Goal: Task Accomplishment & Management: Manage account settings

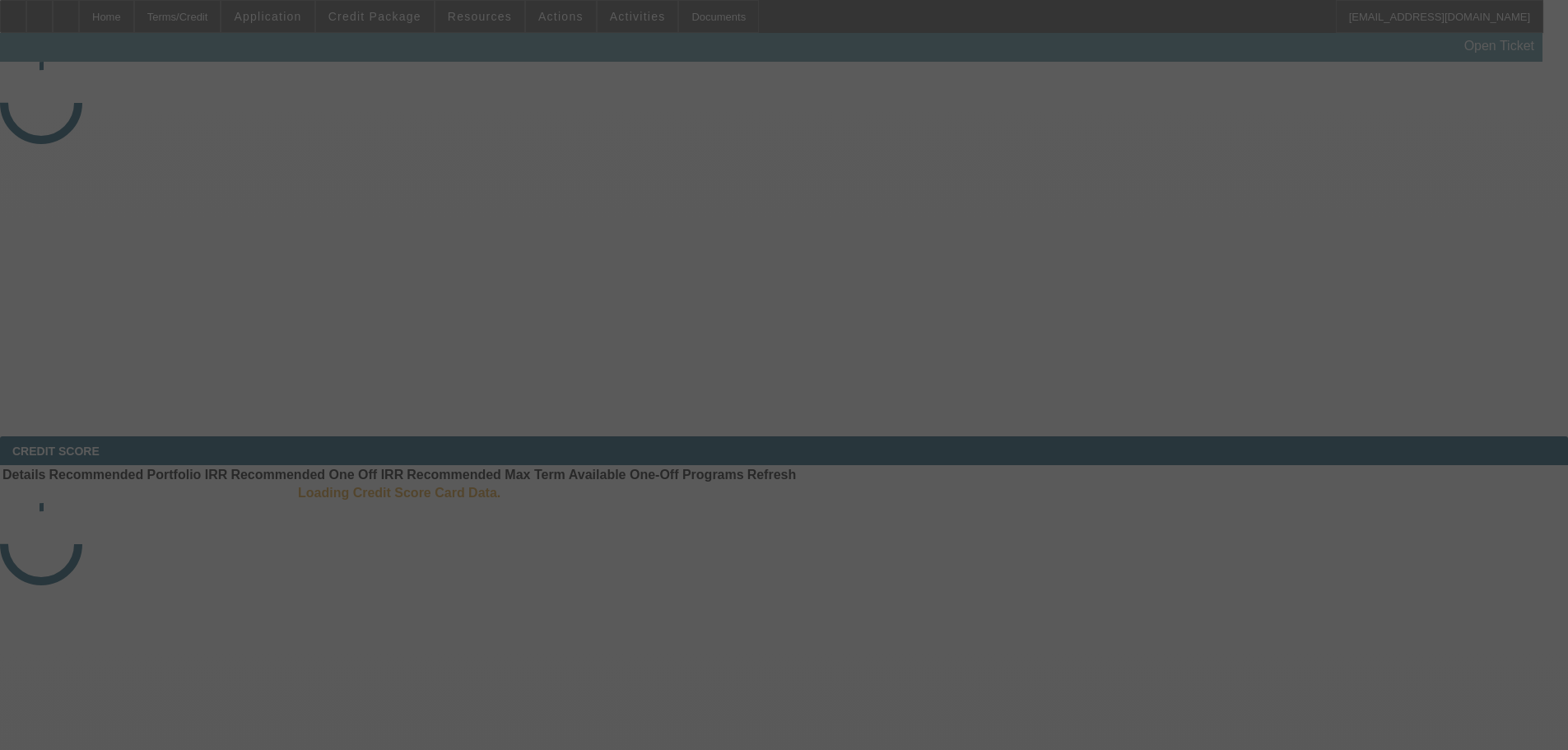
select select "3"
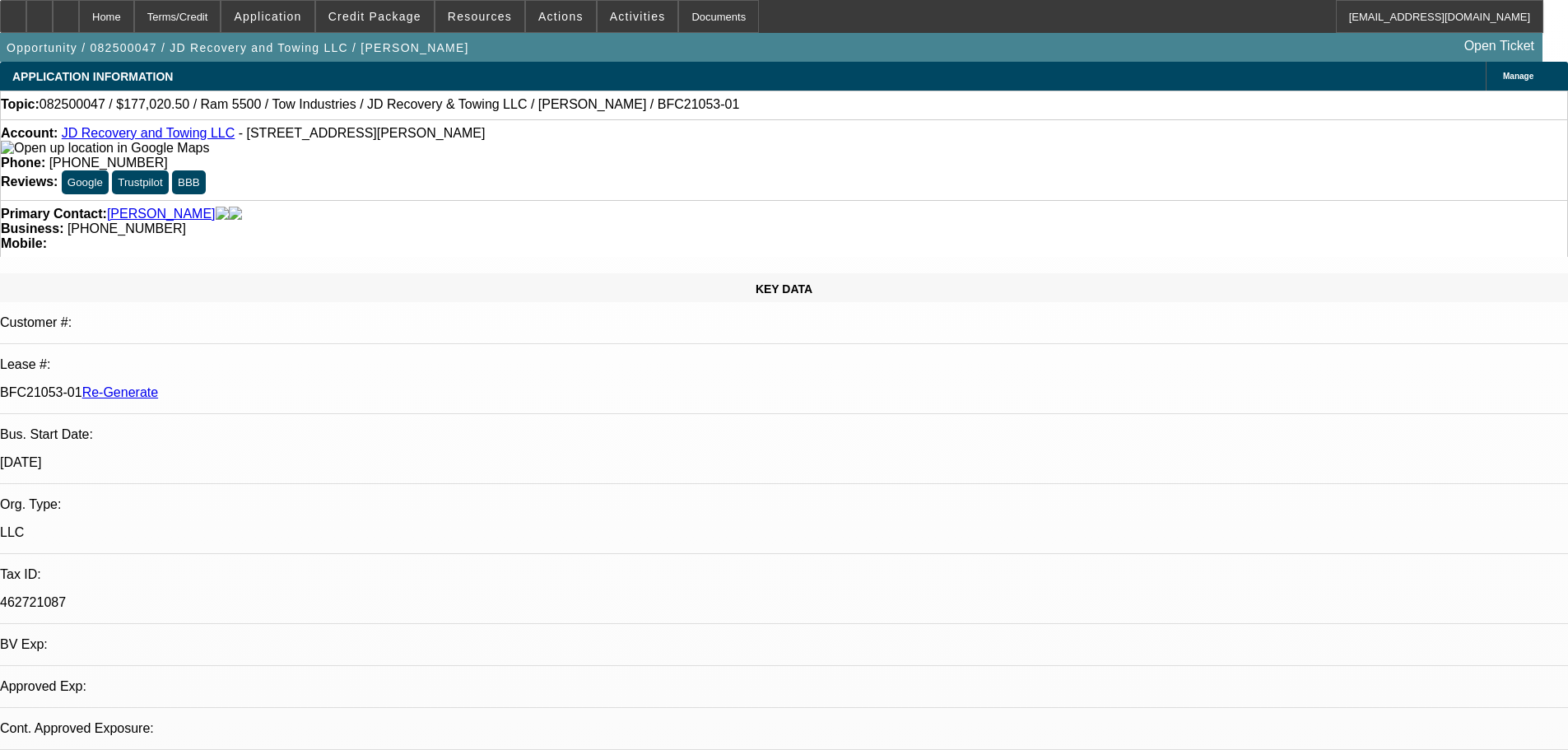
select select "0"
select select "0.1"
select select "1"
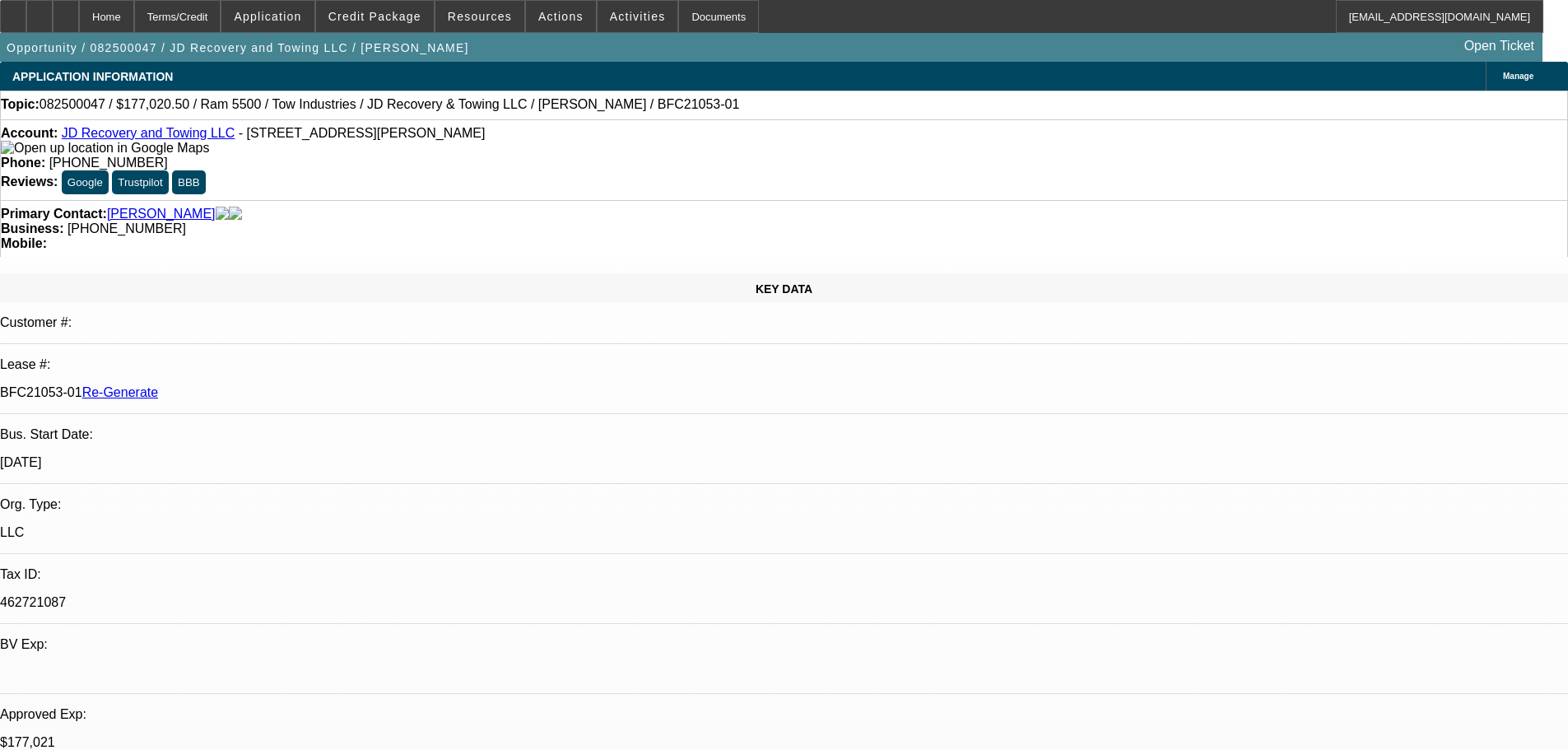
select select "5"
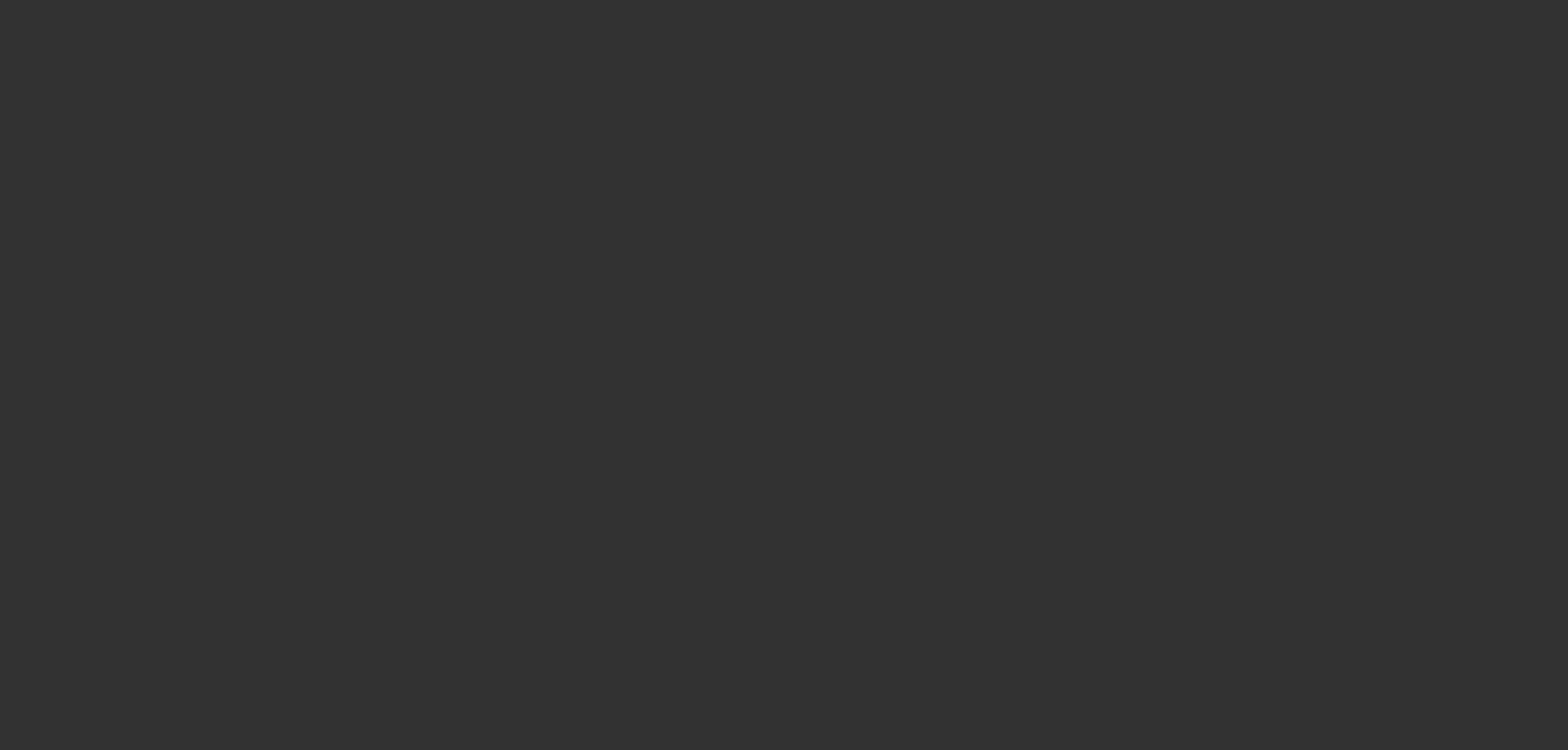
select select "3"
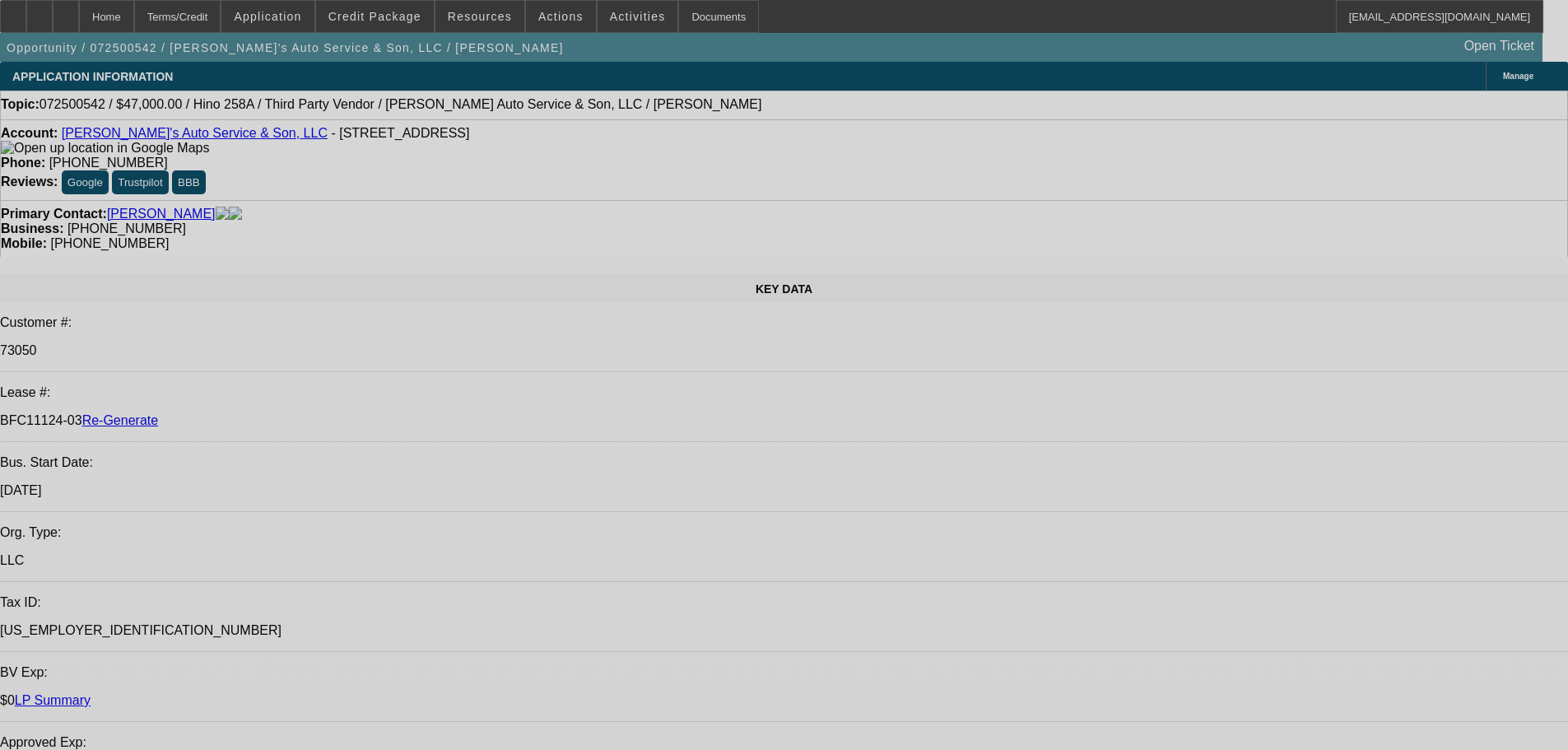
select select "0"
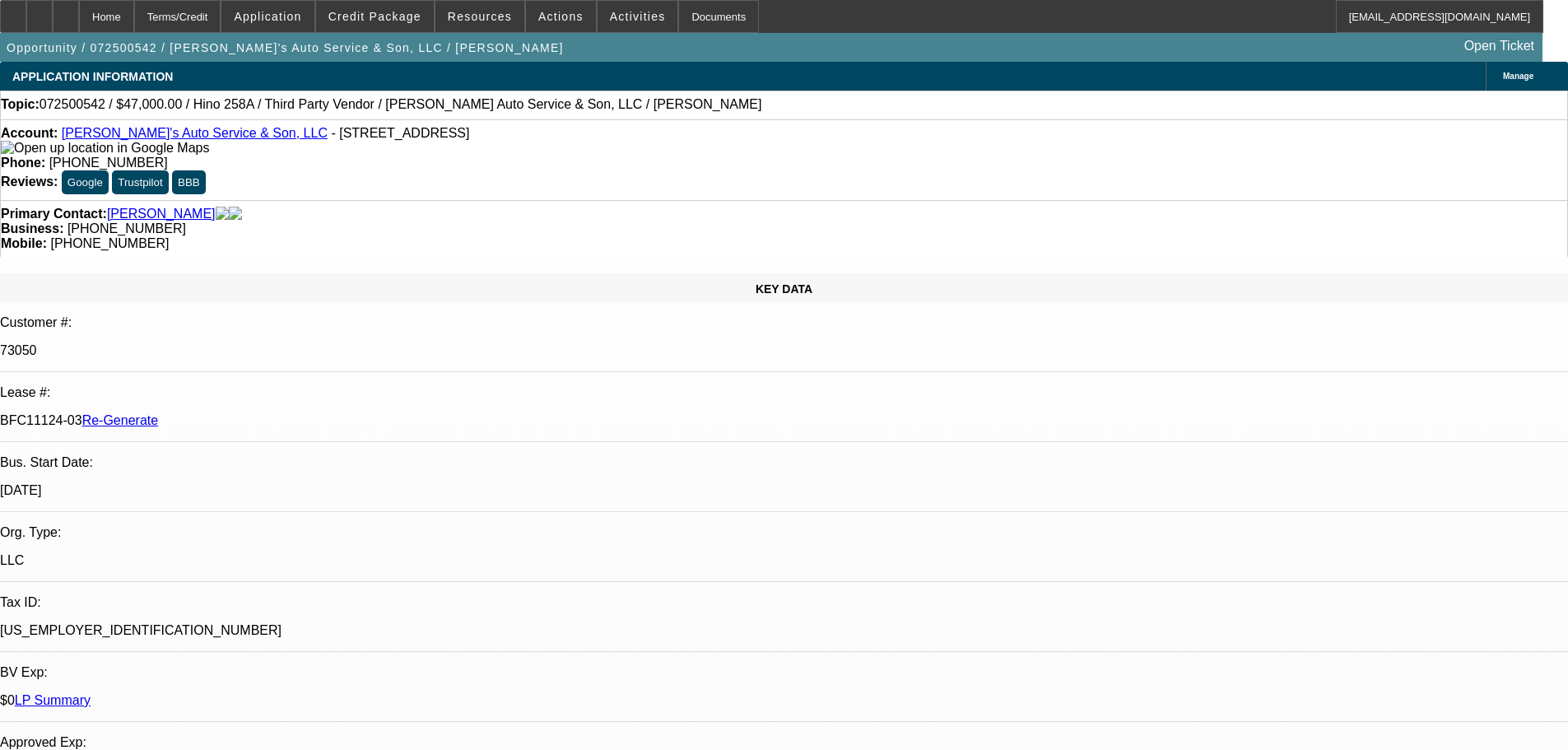
select select "0"
select select "0.1"
select select "1"
select select "4"
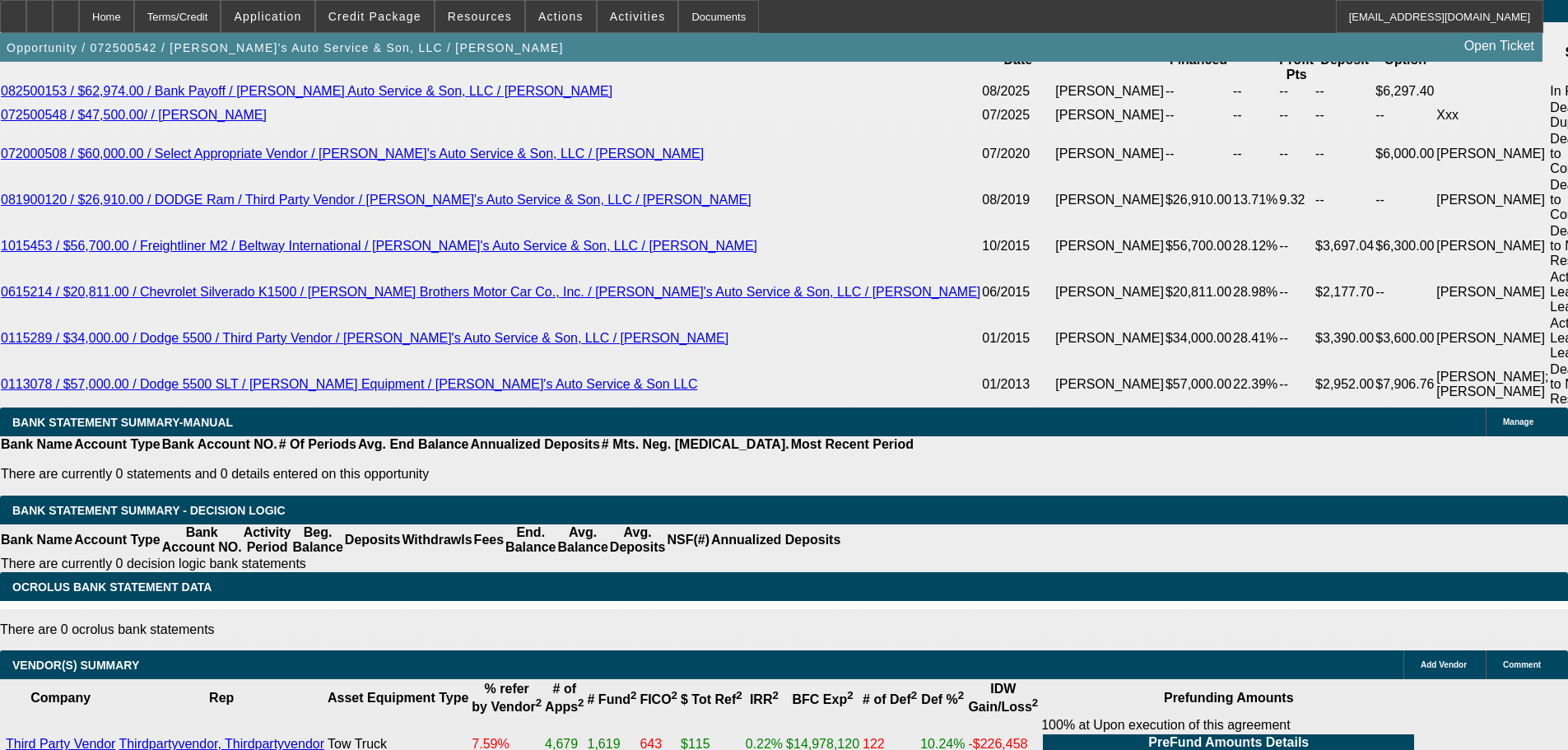
scroll to position [2716, 0]
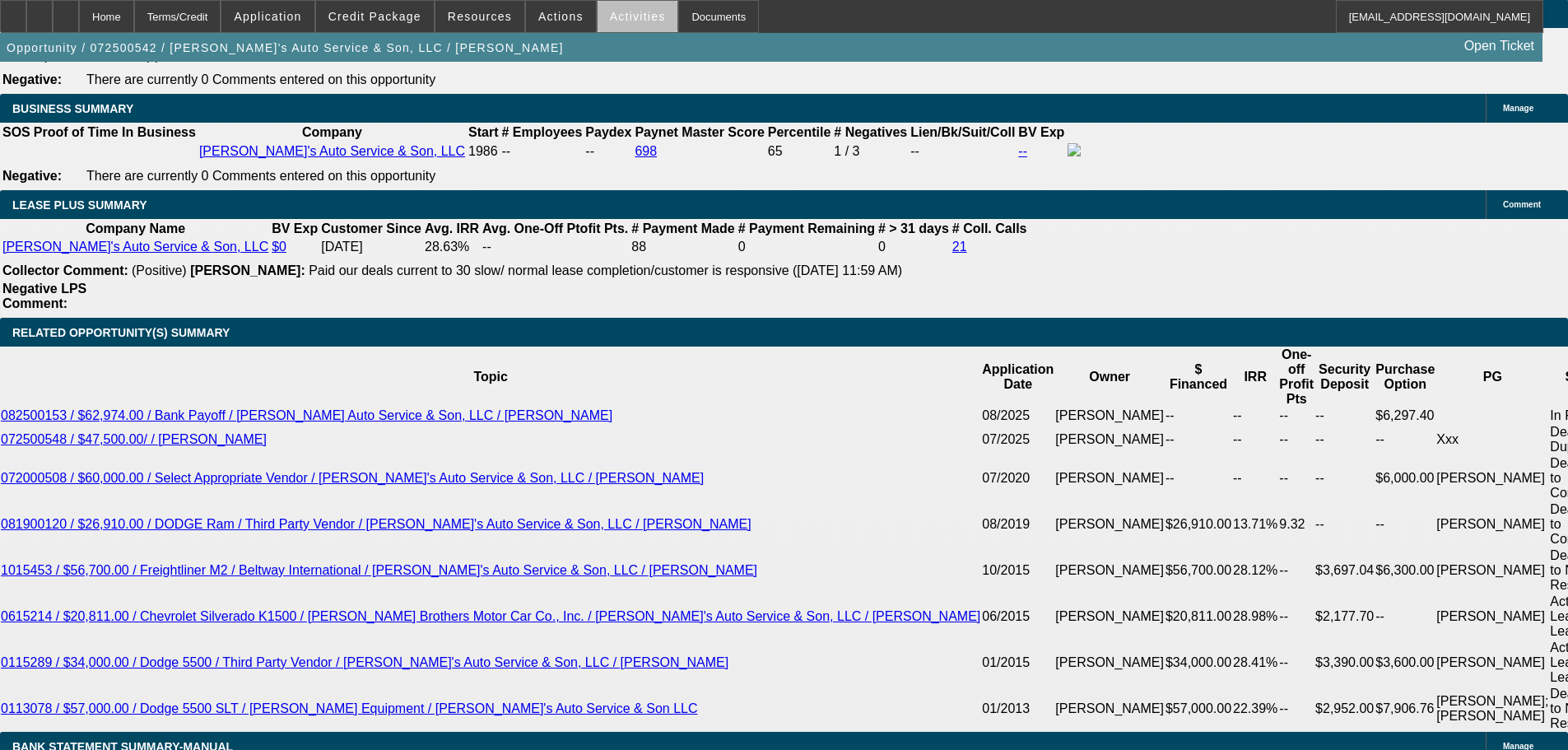
click at [631, 21] on span "Activities" at bounding box center [638, 16] width 56 height 13
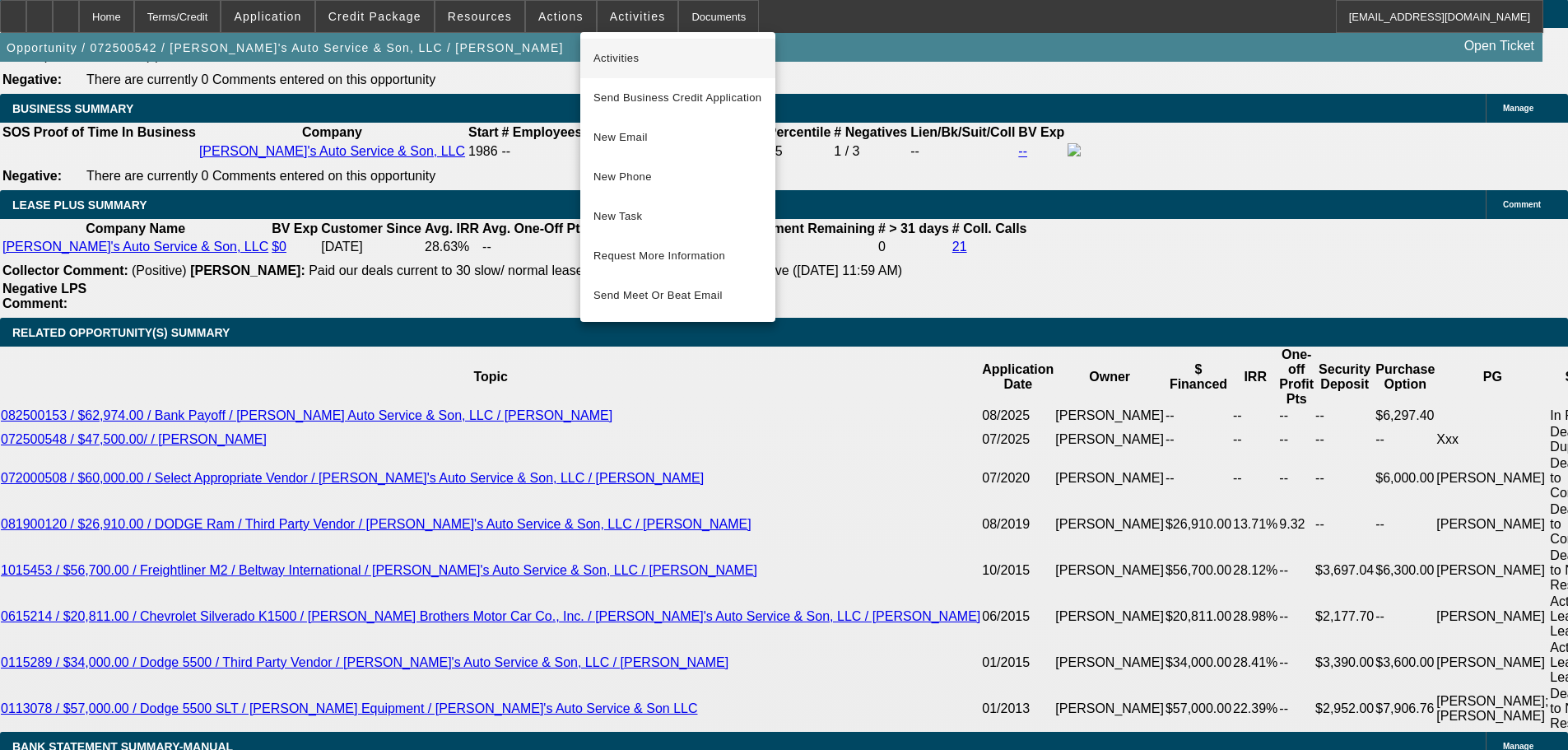
click at [623, 57] on span "Activities" at bounding box center [678, 59] width 169 height 20
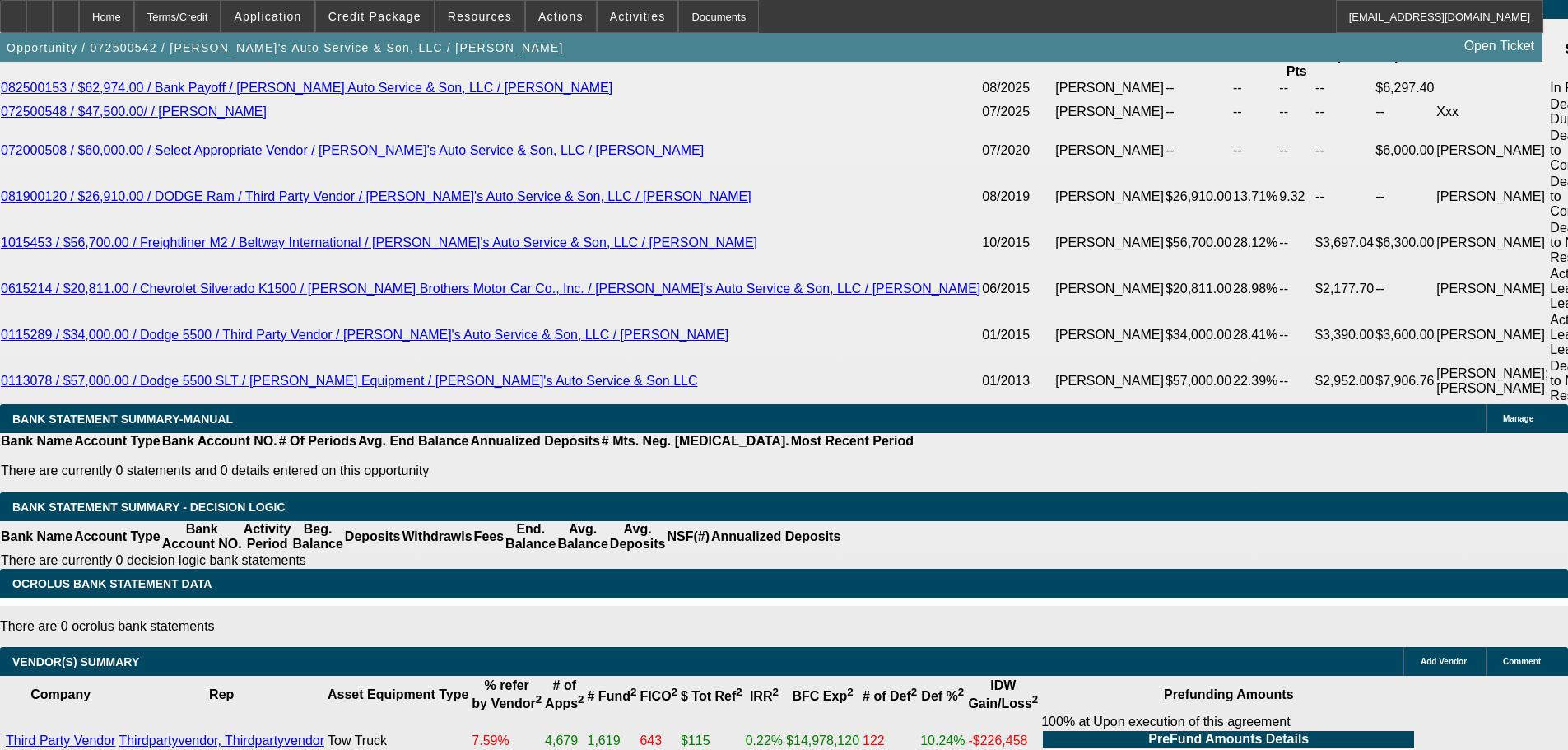
scroll to position [3045, 0]
